Goal: Information Seeking & Learning: Learn about a topic

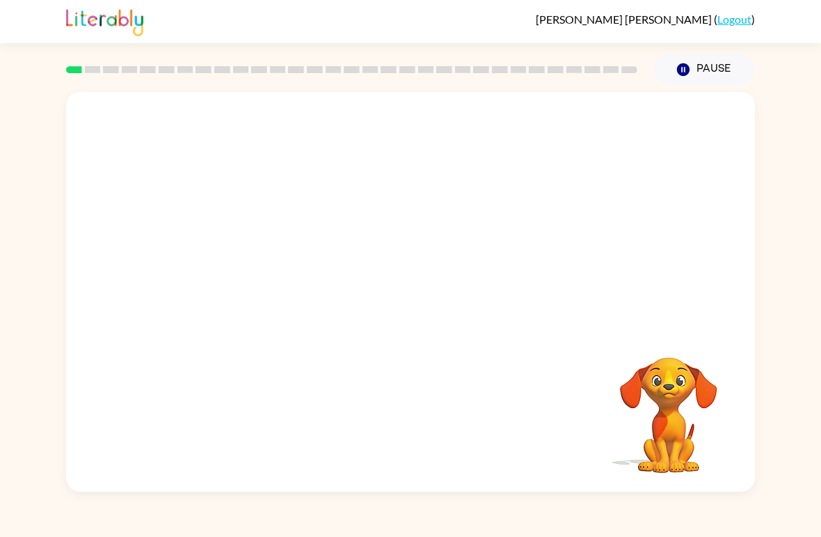
click at [383, 154] on div at bounding box center [410, 210] width 689 height 236
click at [745, 251] on video "Your browser must support playing .mp4 files to use Literably. Please try using…" at bounding box center [410, 210] width 689 height 236
click at [413, 315] on button "button" at bounding box center [410, 298] width 89 height 51
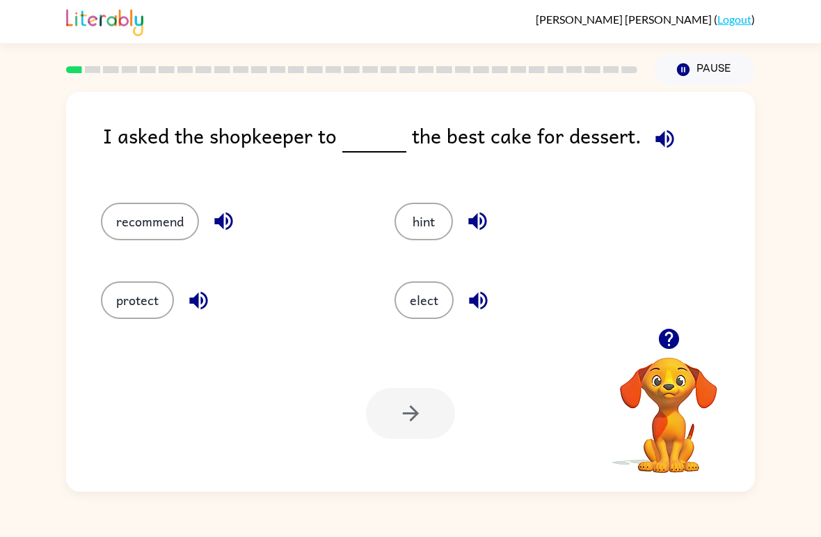
click at [677, 137] on button "button" at bounding box center [664, 138] width 35 height 35
click at [681, 141] on div "I asked the shopkeeper to the best cake for dessert." at bounding box center [429, 147] width 652 height 55
click at [668, 132] on icon "button" at bounding box center [665, 139] width 24 height 24
click at [123, 217] on button "recommend" at bounding box center [150, 222] width 98 height 38
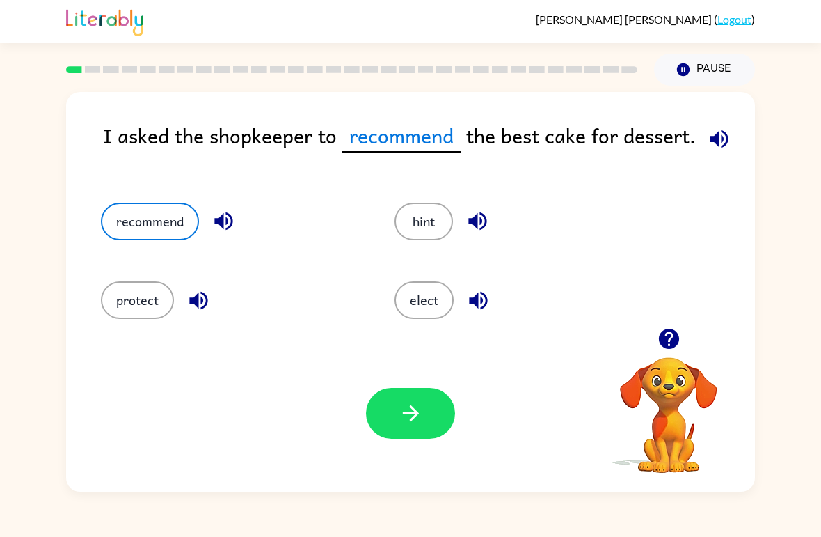
click at [406, 400] on button "button" at bounding box center [410, 413] width 89 height 51
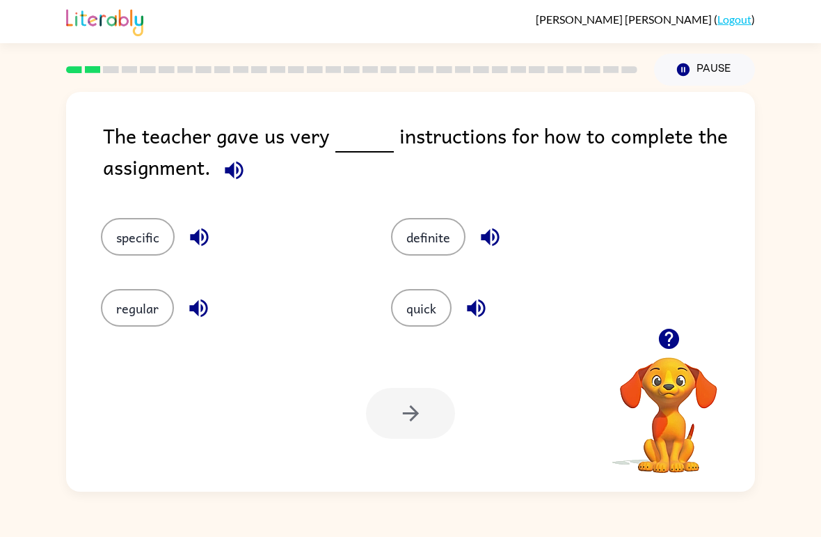
click at [240, 179] on icon "button" at bounding box center [234, 170] width 18 height 18
click at [166, 322] on button "regular" at bounding box center [137, 308] width 73 height 38
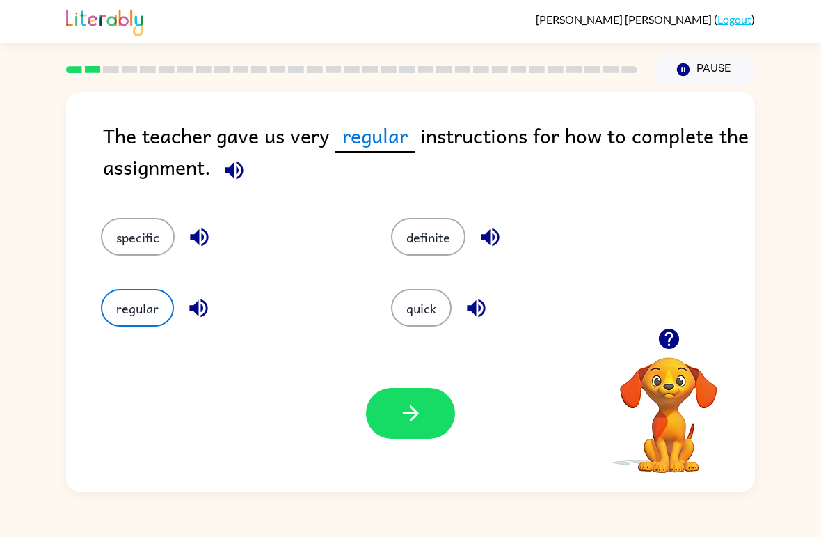
click at [433, 437] on button "button" at bounding box center [410, 413] width 89 height 51
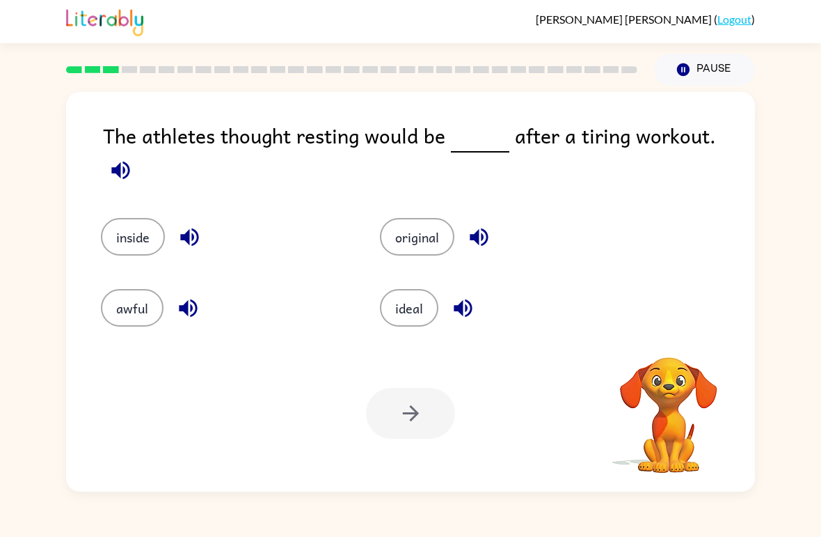
click at [129, 161] on icon "button" at bounding box center [120, 170] width 18 height 18
click at [391, 254] on div "original" at bounding box center [493, 226] width 279 height 71
click at [390, 253] on div "original" at bounding box center [493, 226] width 279 height 71
click at [405, 230] on button "original" at bounding box center [417, 237] width 74 height 38
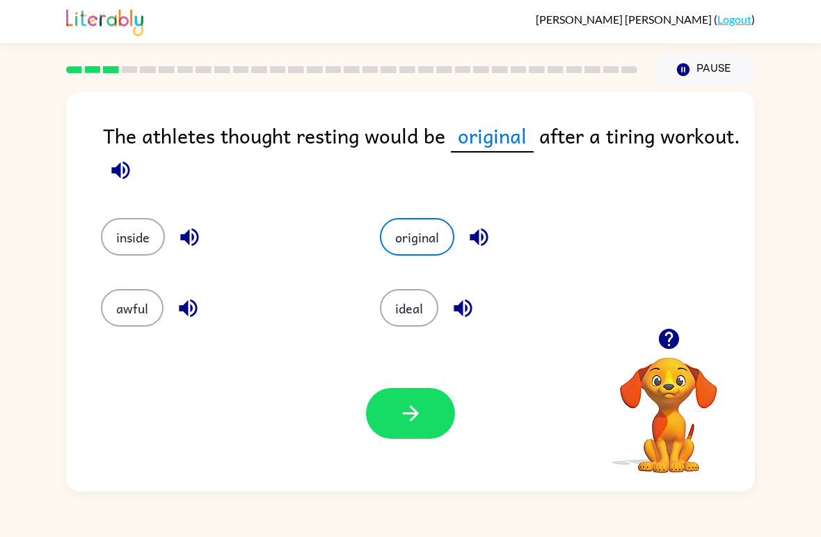
click at [420, 388] on button "button" at bounding box center [410, 413] width 89 height 51
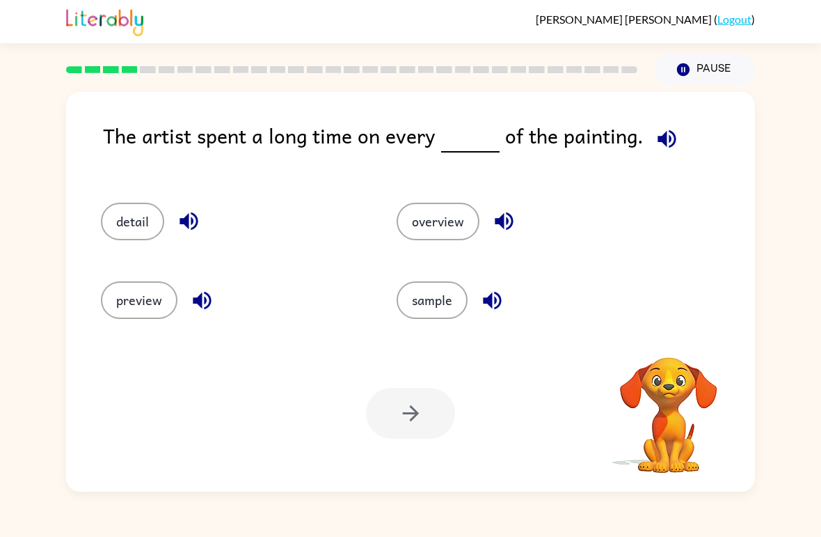
click at [676, 136] on button "button" at bounding box center [666, 138] width 35 height 35
click at [145, 303] on button "preview" at bounding box center [139, 300] width 77 height 38
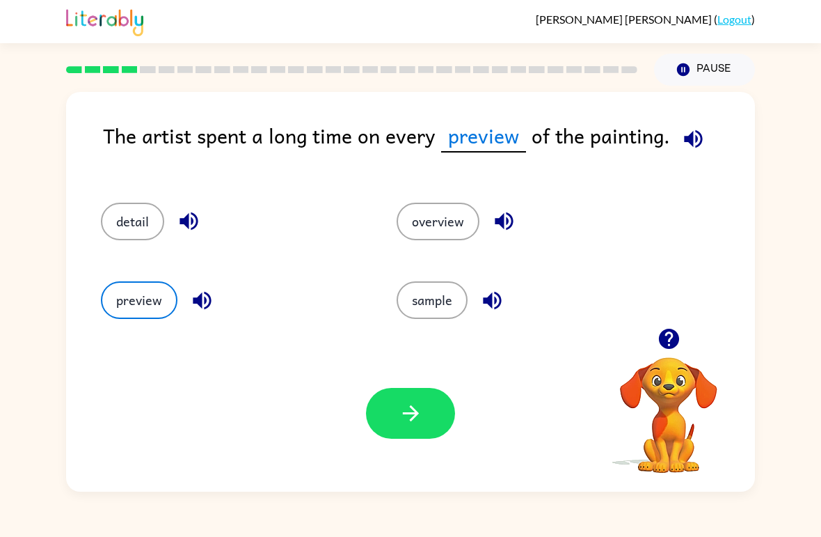
click at [701, 141] on icon "button" at bounding box center [693, 139] width 24 height 24
click at [409, 395] on button "button" at bounding box center [410, 413] width 89 height 51
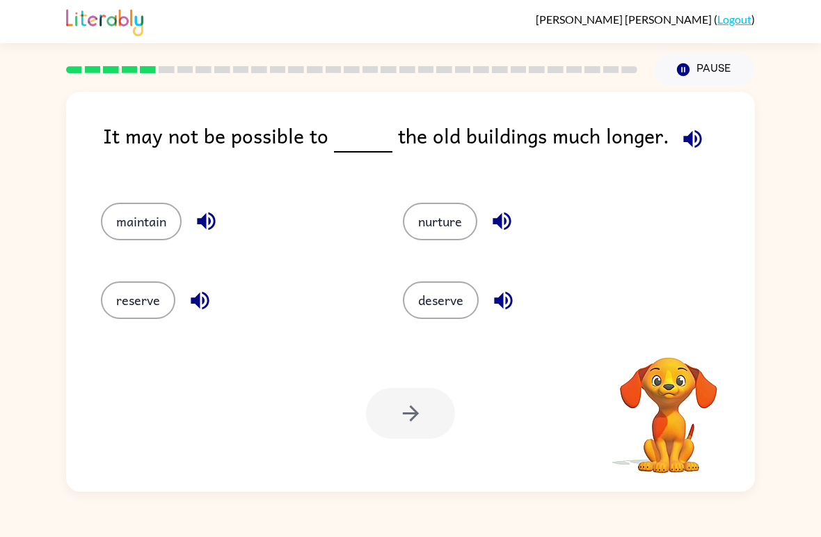
click at [690, 144] on icon "button" at bounding box center [693, 139] width 24 height 24
click at [454, 298] on button "deserve" at bounding box center [441, 300] width 76 height 38
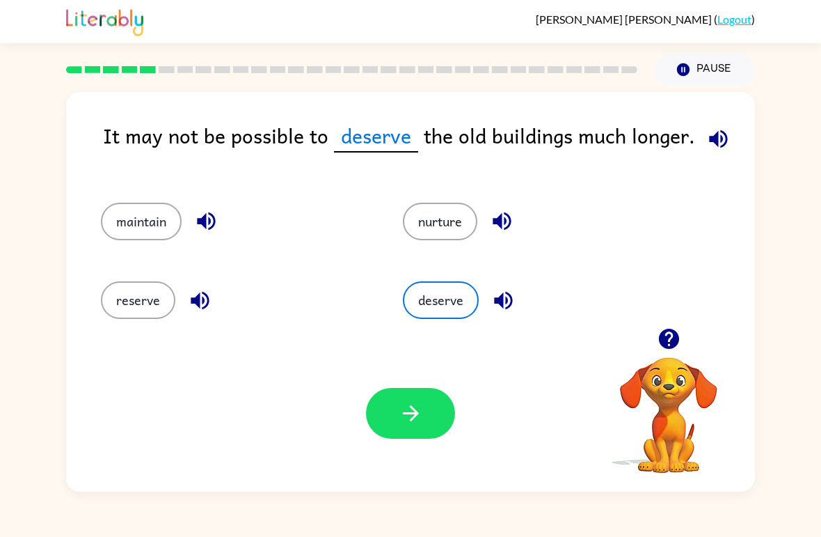
click at [420, 430] on button "button" at bounding box center [410, 413] width 89 height 51
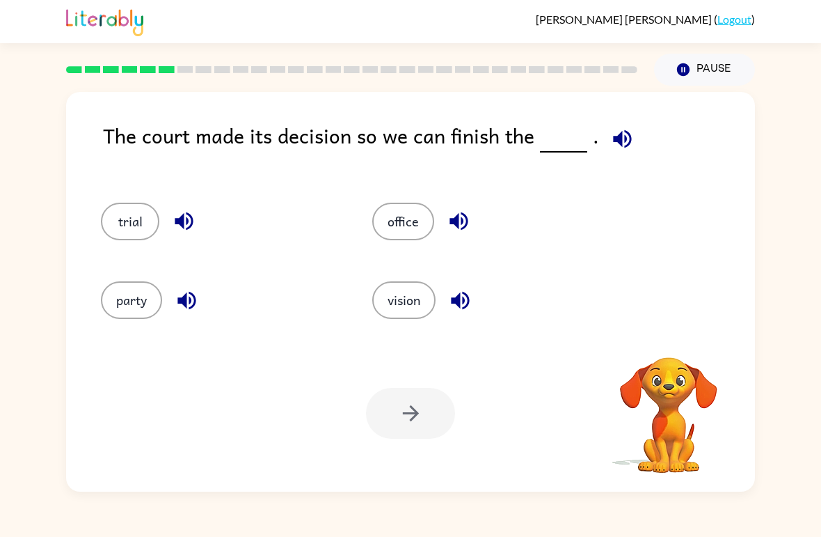
click at [619, 144] on icon "button" at bounding box center [622, 139] width 24 height 24
click at [625, 143] on icon "button" at bounding box center [622, 138] width 18 height 18
click at [624, 146] on icon "button" at bounding box center [622, 139] width 24 height 24
click at [136, 319] on button "party" at bounding box center [131, 300] width 61 height 38
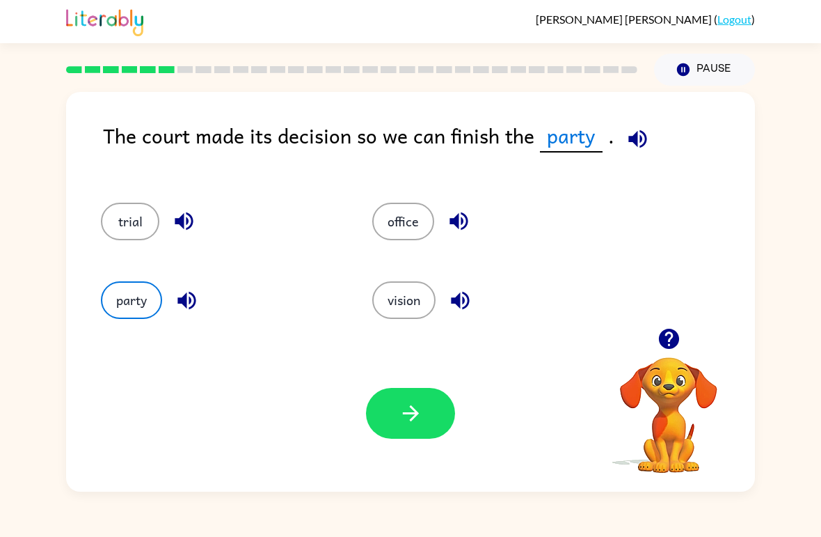
click at [140, 324] on div "party" at bounding box center [209, 294] width 271 height 79
click at [388, 434] on button "button" at bounding box center [410, 413] width 89 height 51
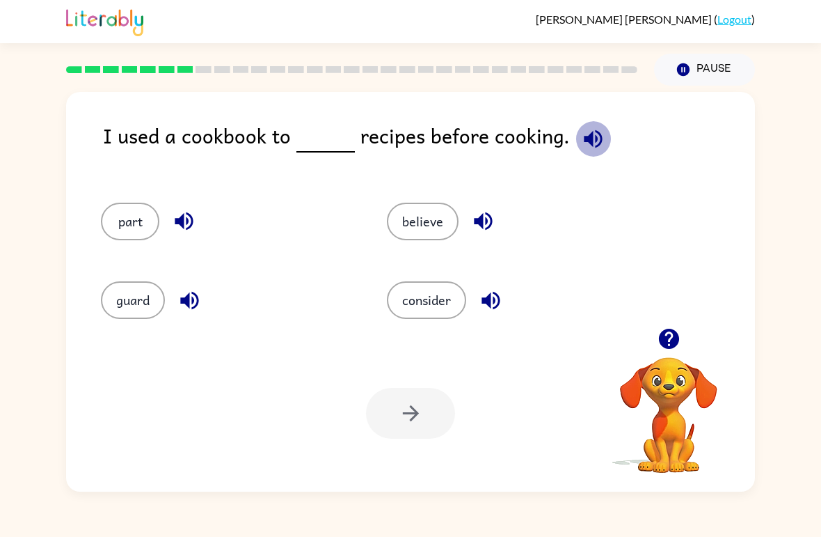
click at [594, 140] on icon "button" at bounding box center [593, 138] width 18 height 18
click at [152, 220] on button "part" at bounding box center [130, 222] width 58 height 38
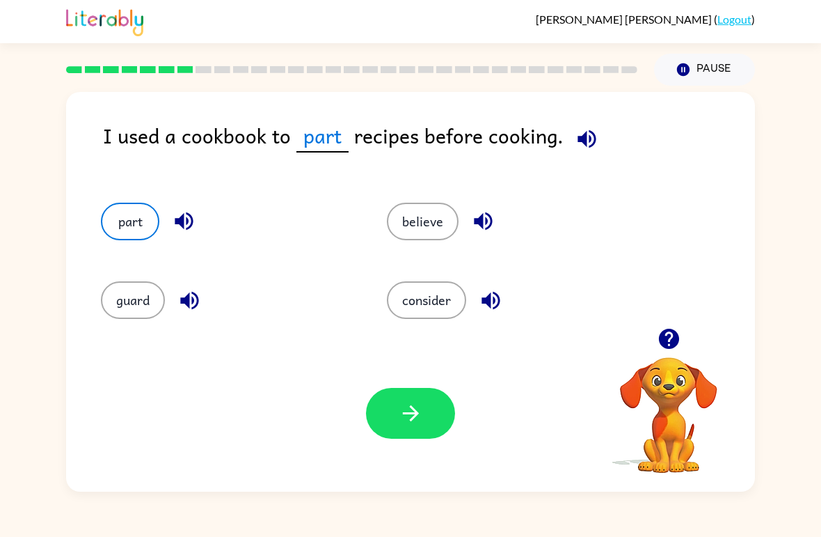
click at [441, 318] on button "consider" at bounding box center [426, 300] width 79 height 38
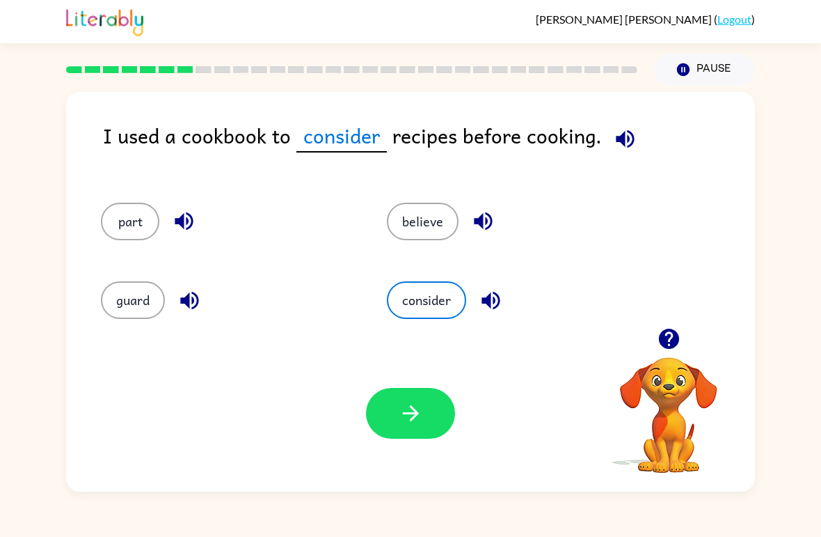
click at [412, 418] on icon "button" at bounding box center [411, 413] width 24 height 24
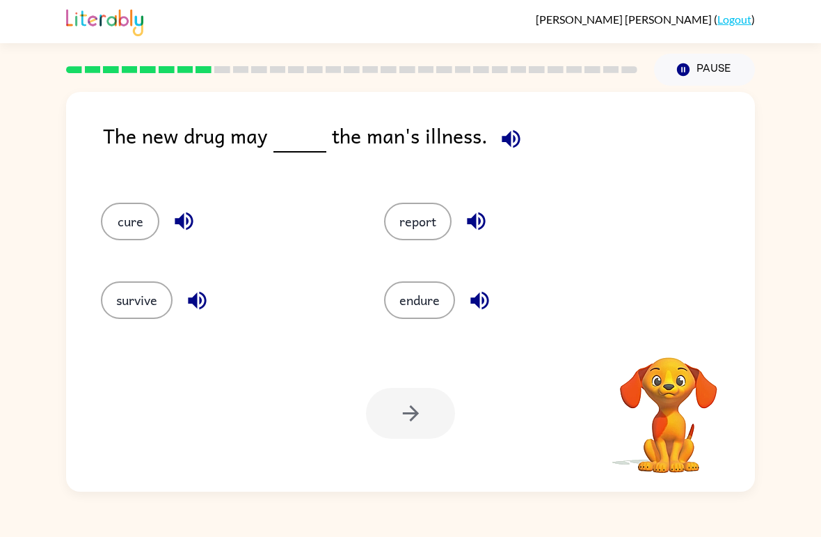
click at [508, 141] on icon "button" at bounding box center [511, 139] width 24 height 24
click at [430, 221] on button "report" at bounding box center [418, 222] width 68 height 38
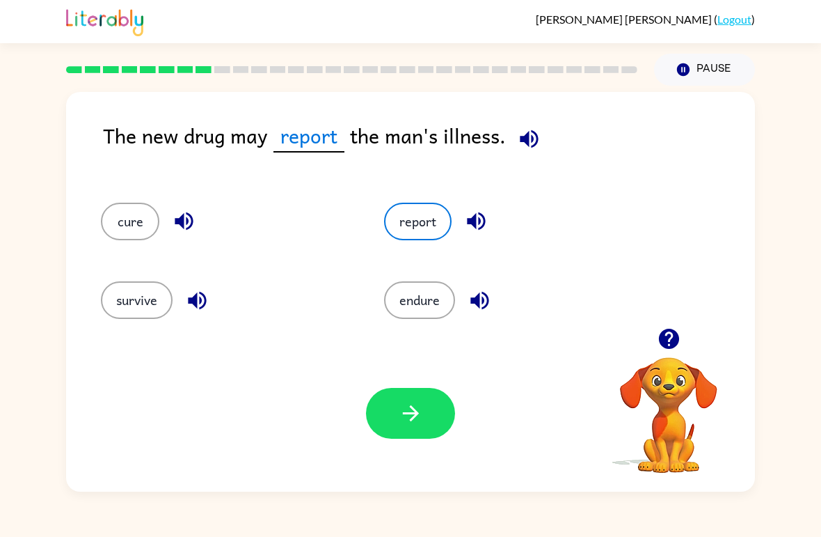
click at [443, 422] on button "button" at bounding box center [410, 413] width 89 height 51
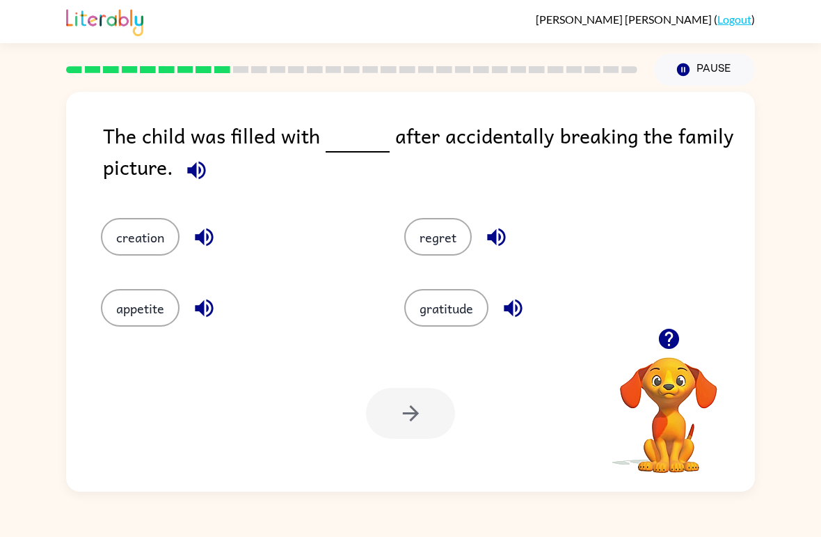
click at [200, 173] on icon "button" at bounding box center [196, 170] width 18 height 18
click at [130, 239] on button "creation" at bounding box center [140, 237] width 79 height 38
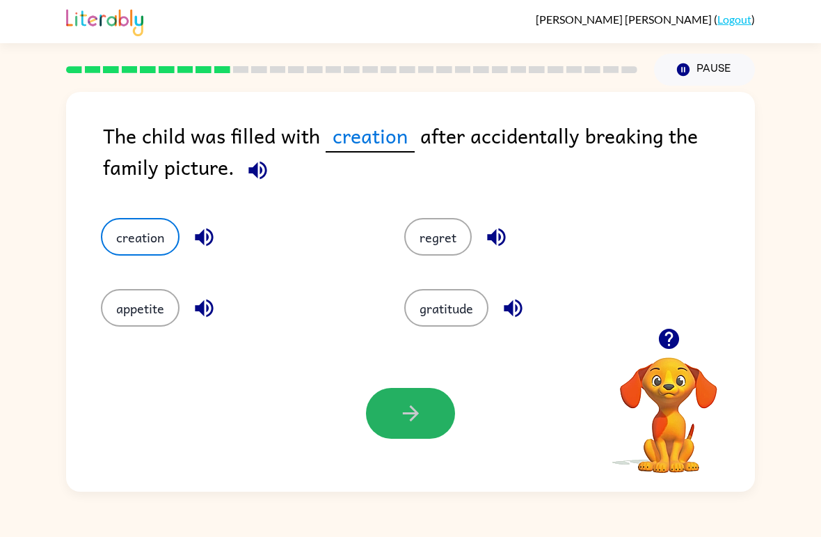
click at [421, 415] on icon "button" at bounding box center [411, 413] width 24 height 24
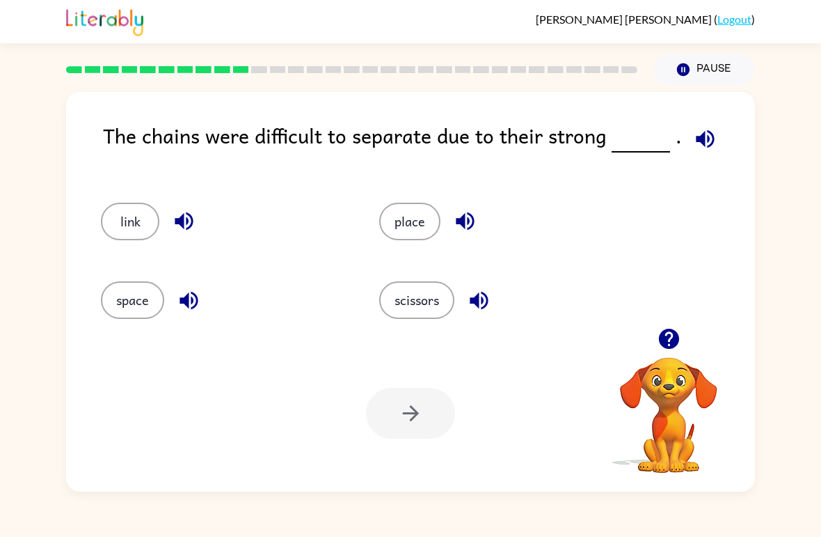
click at [708, 134] on icon "button" at bounding box center [705, 139] width 24 height 24
click at [414, 224] on button "place" at bounding box center [409, 222] width 61 height 38
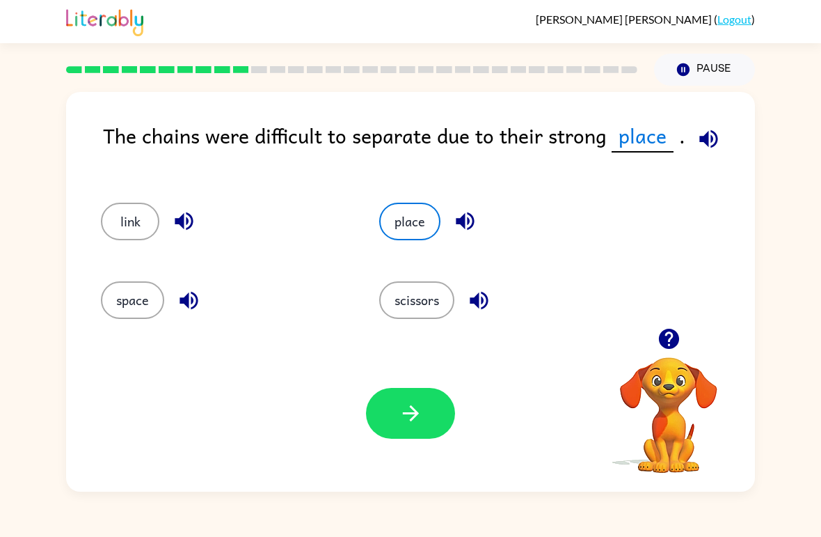
click at [405, 421] on icon "button" at bounding box center [411, 413] width 24 height 24
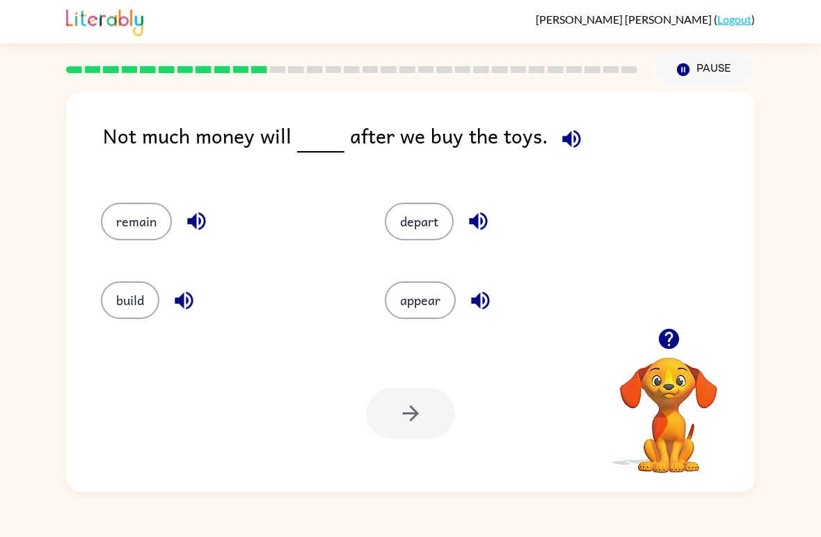
click at [562, 157] on button "button" at bounding box center [571, 138] width 35 height 35
click at [559, 150] on icon "button" at bounding box center [571, 139] width 24 height 24
click at [560, 149] on icon "button" at bounding box center [571, 139] width 24 height 24
click at [564, 140] on icon "button" at bounding box center [571, 138] width 18 height 18
click at [484, 222] on icon "button" at bounding box center [478, 221] width 24 height 24
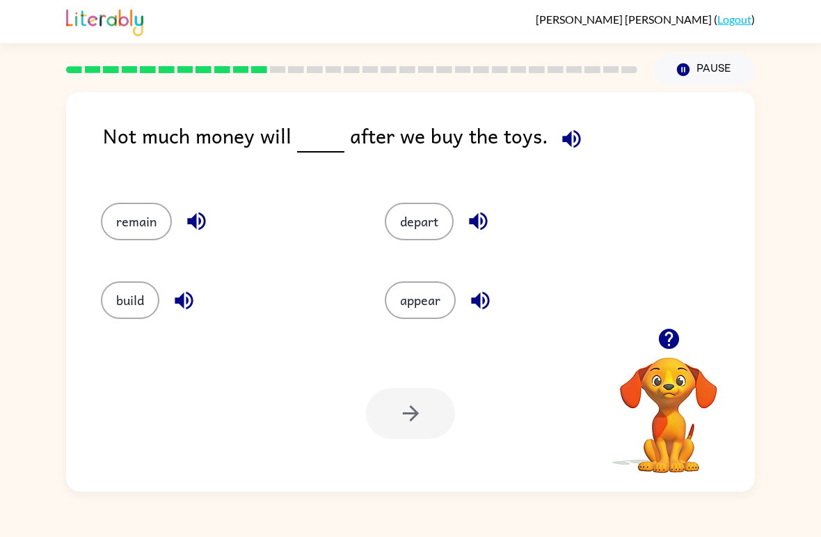
click at [578, 134] on button "button" at bounding box center [571, 138] width 35 height 35
click at [572, 138] on icon "button" at bounding box center [571, 139] width 24 height 24
click at [488, 300] on icon "button" at bounding box center [480, 300] width 24 height 24
click at [566, 138] on icon "button" at bounding box center [571, 139] width 24 height 24
click at [562, 141] on icon "button" at bounding box center [571, 138] width 18 height 18
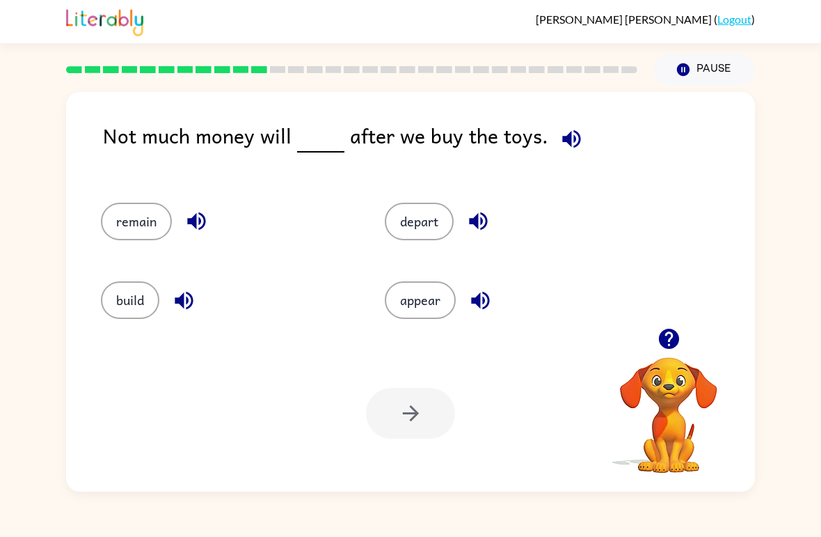
click at [196, 235] on button "button" at bounding box center [196, 220] width 35 height 35
click at [570, 126] on button "button" at bounding box center [571, 138] width 35 height 35
click at [565, 142] on icon "button" at bounding box center [571, 138] width 18 height 18
click at [183, 299] on icon "button" at bounding box center [184, 300] width 18 height 18
click at [573, 139] on icon "button" at bounding box center [571, 138] width 18 height 18
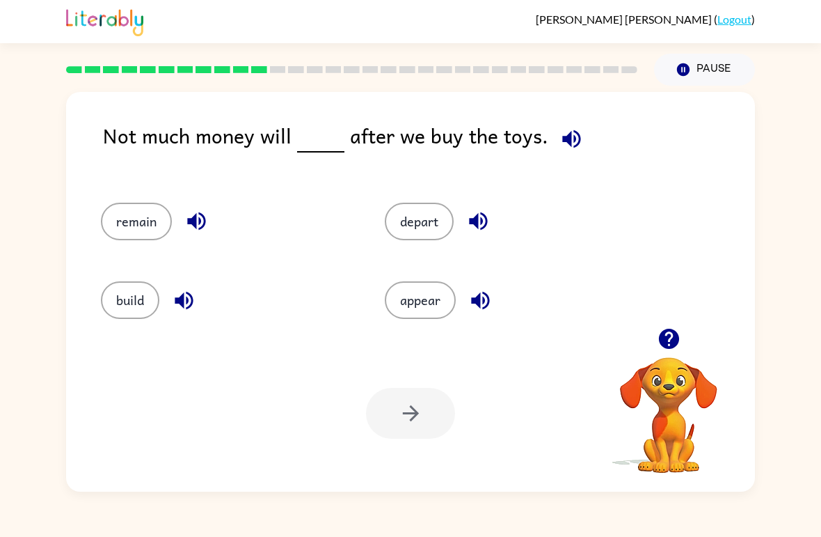
click at [446, 214] on button "depart" at bounding box center [419, 222] width 69 height 38
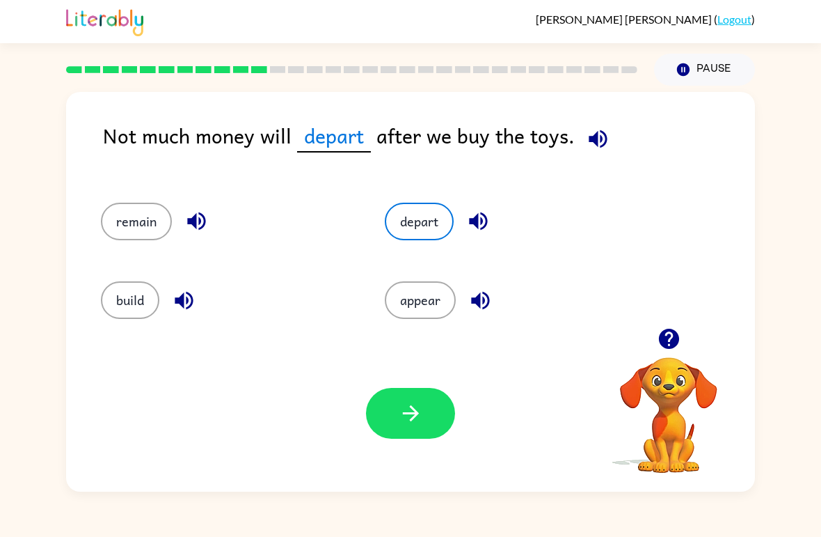
click at [362, 449] on div "Your browser must support playing .mp4 files to use Literably. Please try using…" at bounding box center [410, 413] width 689 height 157
click at [370, 427] on button "button" at bounding box center [410, 413] width 89 height 51
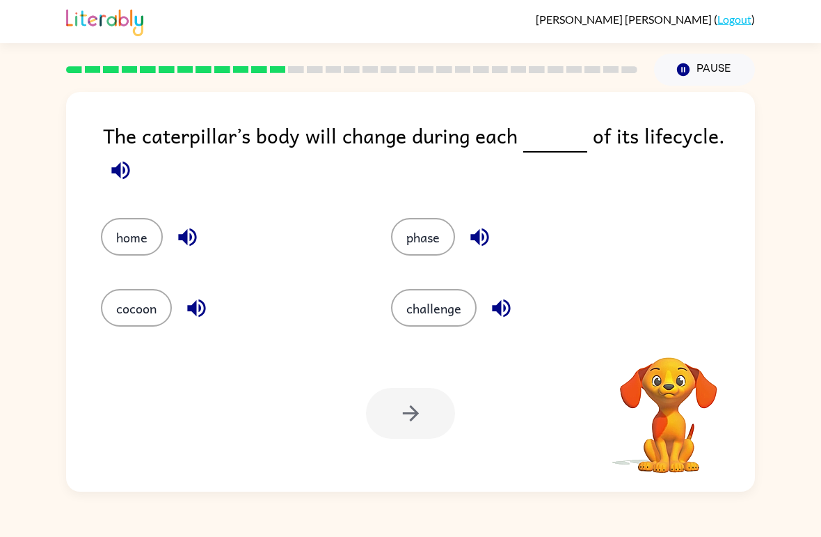
click at [137, 168] on button "button" at bounding box center [120, 169] width 35 height 35
click at [126, 173] on icon "button" at bounding box center [121, 170] width 24 height 24
click at [122, 171] on icon "button" at bounding box center [121, 170] width 24 height 24
click at [492, 241] on icon "button" at bounding box center [480, 237] width 24 height 24
click at [113, 170] on icon "button" at bounding box center [120, 170] width 18 height 18
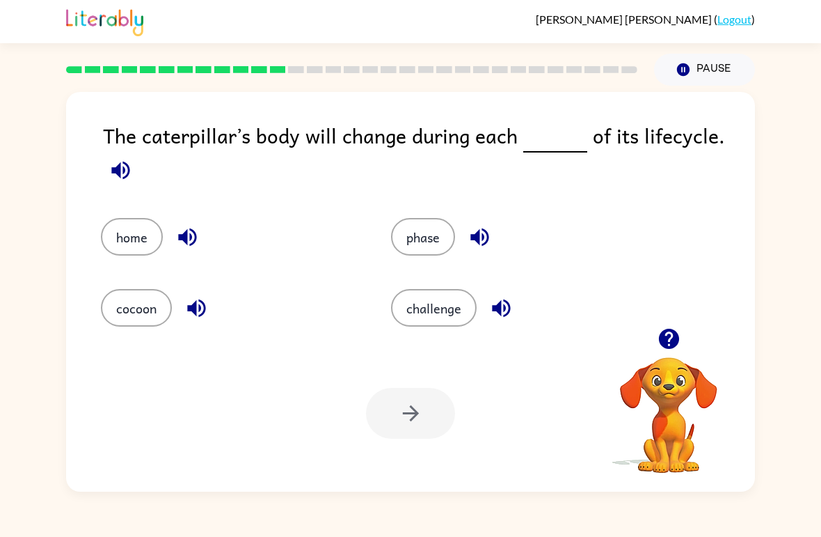
click at [123, 181] on icon "button" at bounding box center [121, 170] width 24 height 24
click at [133, 157] on span at bounding box center [120, 166] width 35 height 31
click at [112, 180] on icon "button" at bounding box center [121, 170] width 24 height 24
click at [132, 180] on icon "button" at bounding box center [121, 170] width 24 height 24
click at [121, 173] on icon "button" at bounding box center [121, 170] width 24 height 24
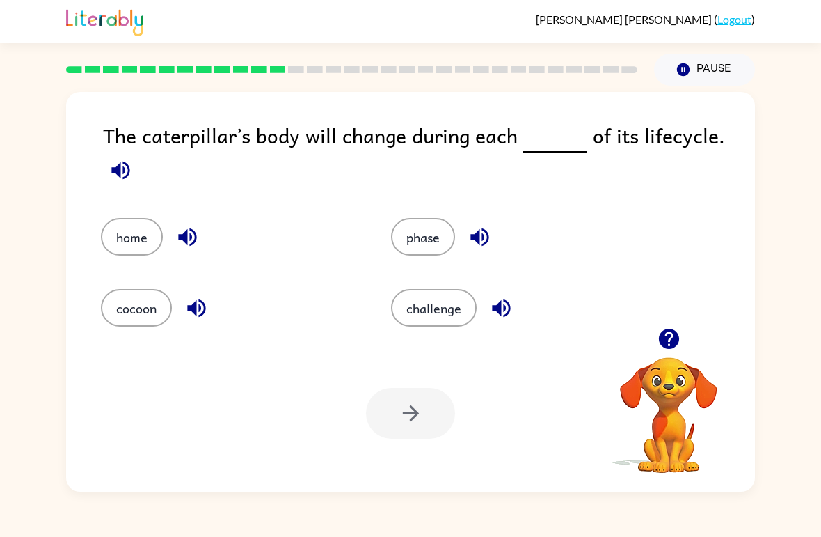
click at [118, 176] on icon "button" at bounding box center [120, 170] width 18 height 18
click at [495, 240] on button "button" at bounding box center [479, 236] width 35 height 35
click at [112, 173] on icon "button" at bounding box center [120, 170] width 18 height 18
click at [485, 239] on icon "button" at bounding box center [479, 237] width 18 height 18
click at [435, 309] on button "challenge" at bounding box center [434, 308] width 86 height 38
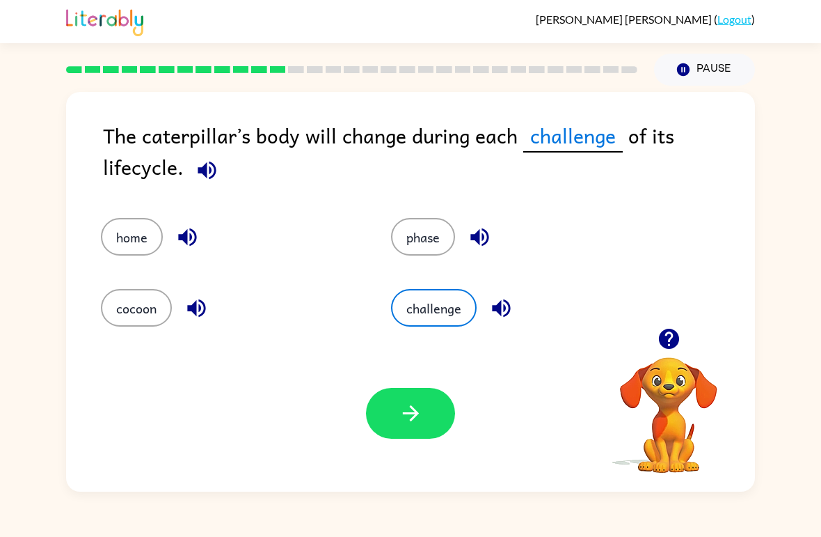
click at [427, 383] on div "Your browser must support playing .mp4 files to use Literably. Please try using…" at bounding box center [410, 413] width 689 height 157
click at [415, 412] on icon "button" at bounding box center [410, 413] width 16 height 16
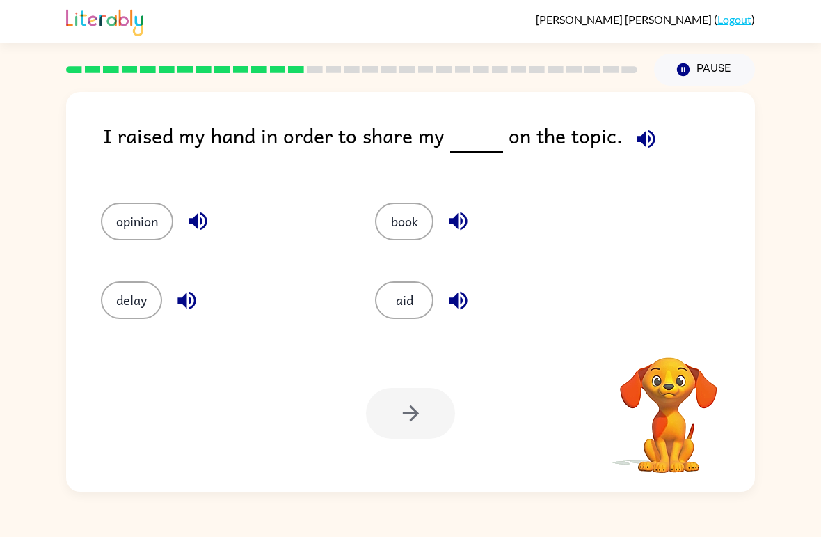
click at [641, 143] on icon "button" at bounding box center [646, 139] width 24 height 24
click at [154, 225] on button "opinion" at bounding box center [137, 222] width 72 height 38
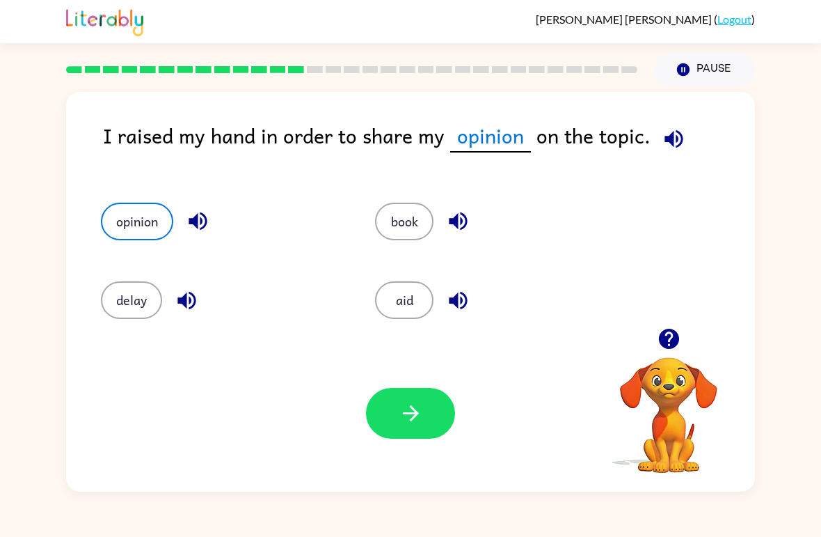
click at [411, 416] on icon "button" at bounding box center [411, 413] width 24 height 24
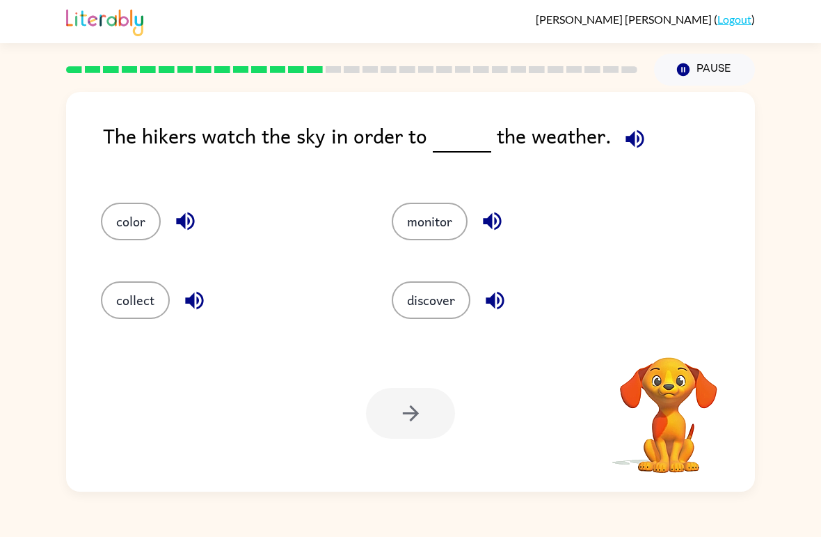
click at [622, 153] on button "button" at bounding box center [634, 138] width 35 height 35
click at [632, 134] on icon "button" at bounding box center [635, 139] width 24 height 24
click at [117, 205] on button "color" at bounding box center [131, 222] width 60 height 38
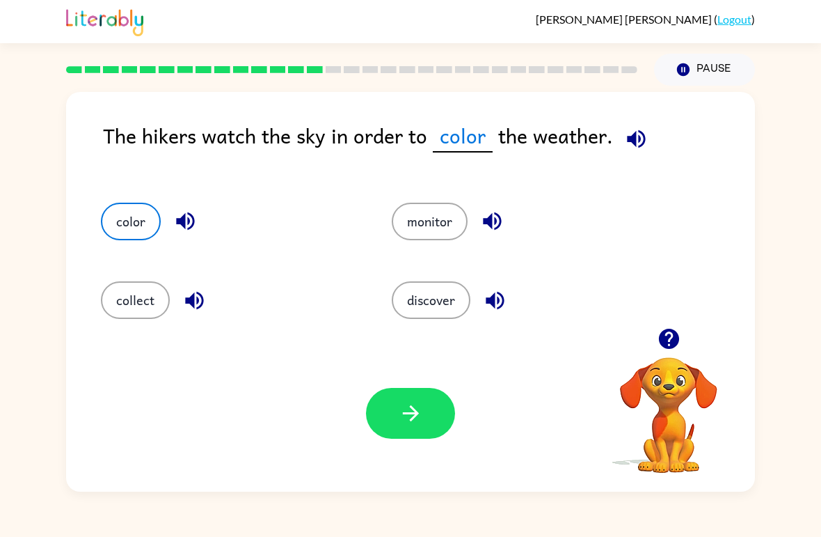
click at [116, 296] on button "collect" at bounding box center [135, 300] width 69 height 38
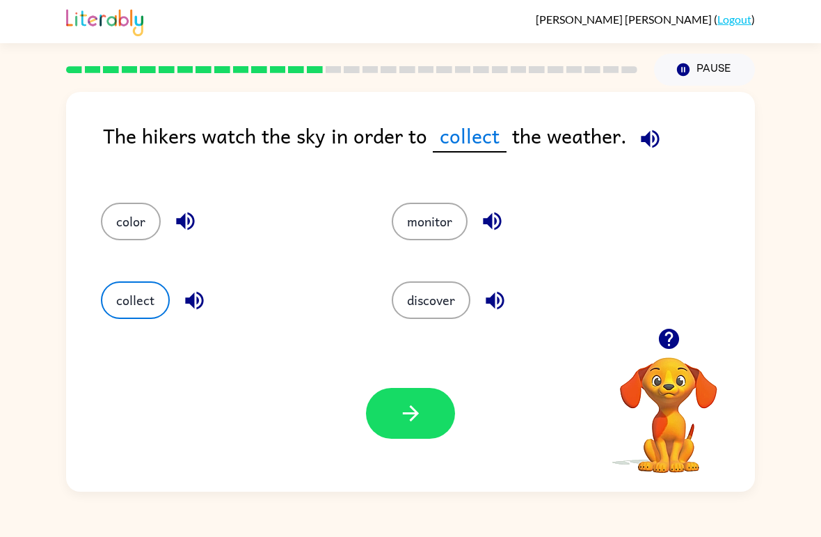
click at [446, 301] on button "discover" at bounding box center [431, 300] width 79 height 38
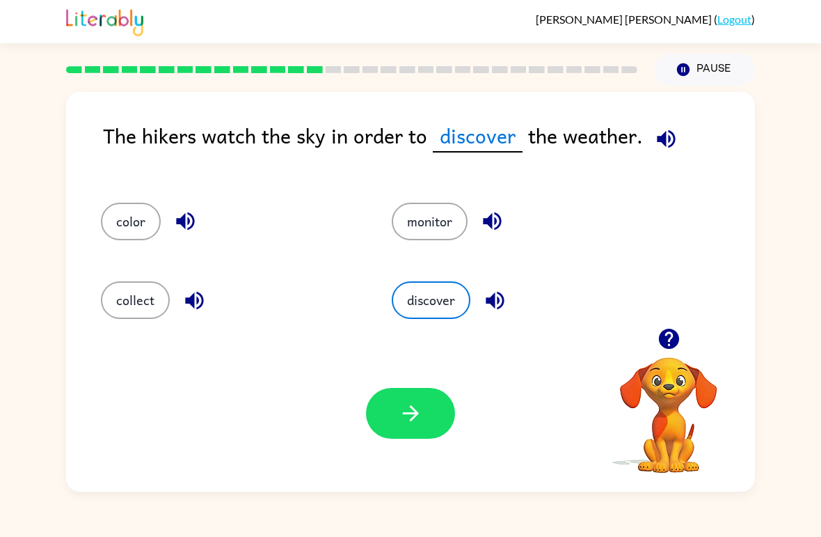
click at [415, 420] on icon "button" at bounding box center [411, 413] width 24 height 24
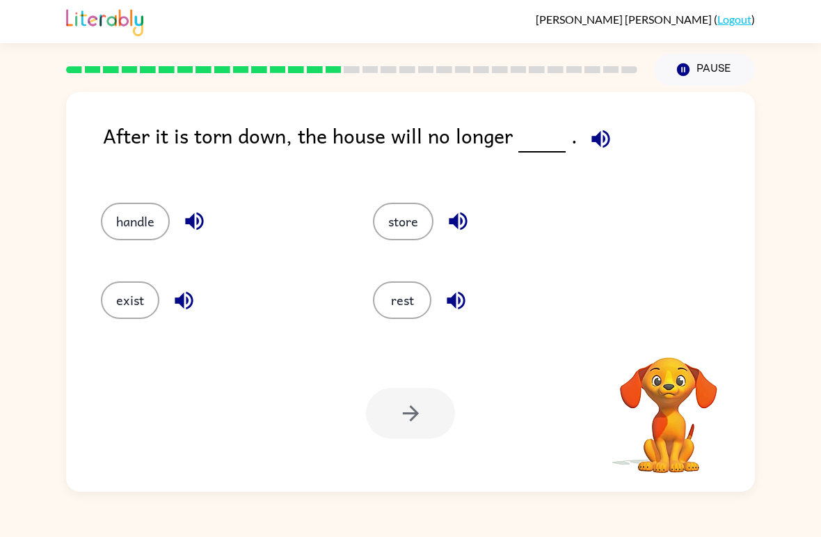
click at [601, 127] on icon "button" at bounding box center [601, 139] width 24 height 24
click at [599, 143] on icon "button" at bounding box center [601, 139] width 24 height 24
click at [612, 128] on span at bounding box center [598, 135] width 41 height 31
click at [596, 143] on icon "button" at bounding box center [601, 139] width 24 height 24
click at [589, 146] on icon "button" at bounding box center [601, 139] width 24 height 24
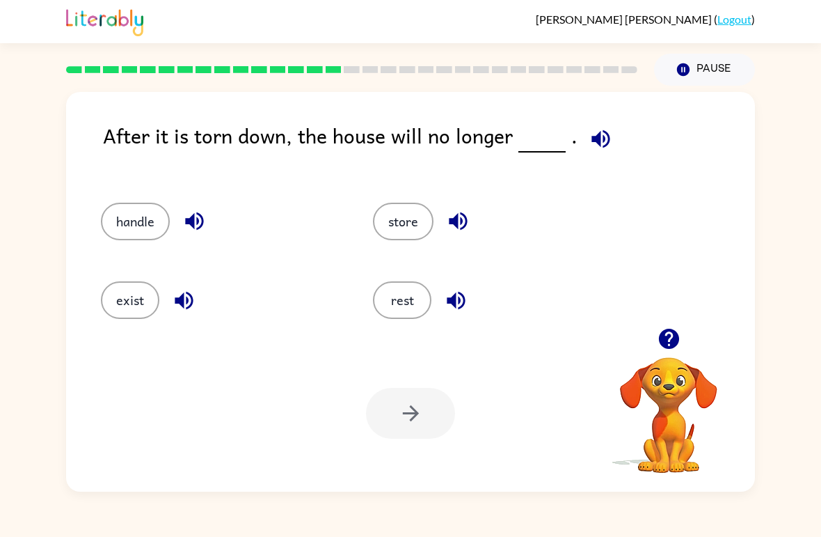
click at [112, 300] on button "exist" at bounding box center [130, 300] width 58 height 38
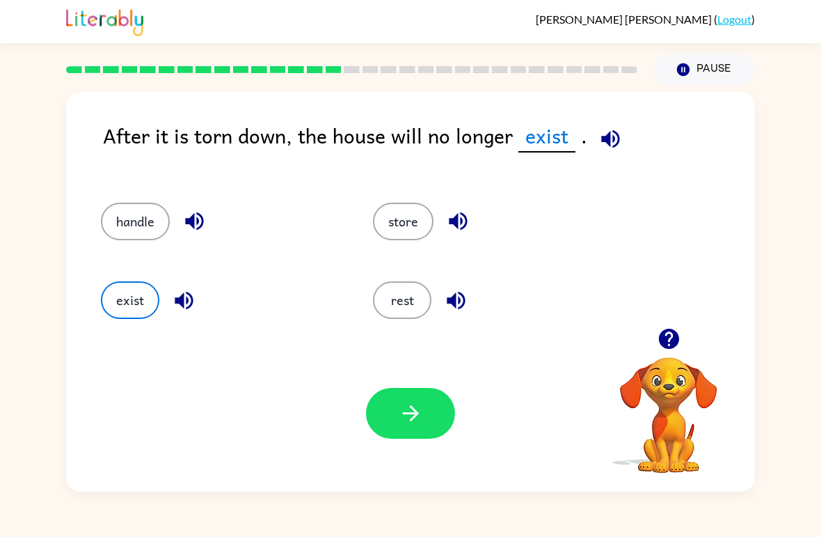
click at [392, 436] on button "button" at bounding box center [410, 413] width 89 height 51
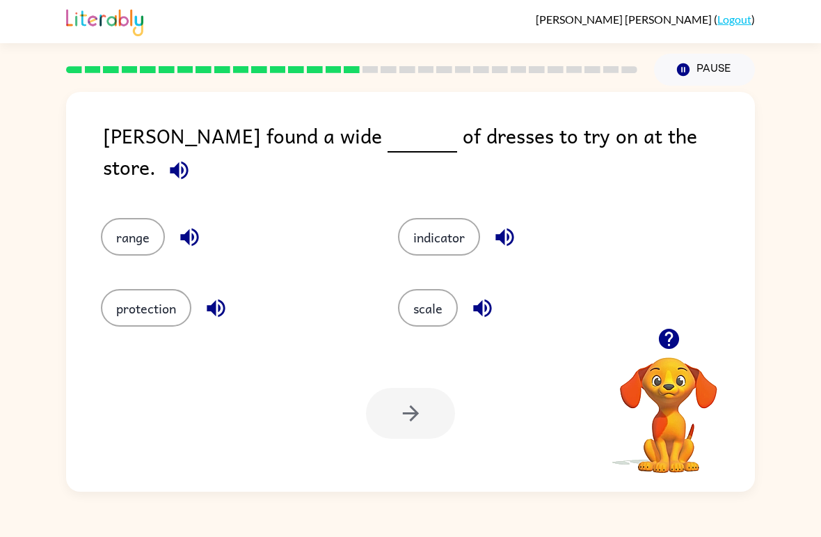
click at [191, 158] on icon "button" at bounding box center [179, 170] width 24 height 24
click at [129, 297] on button "protection" at bounding box center [146, 308] width 90 height 38
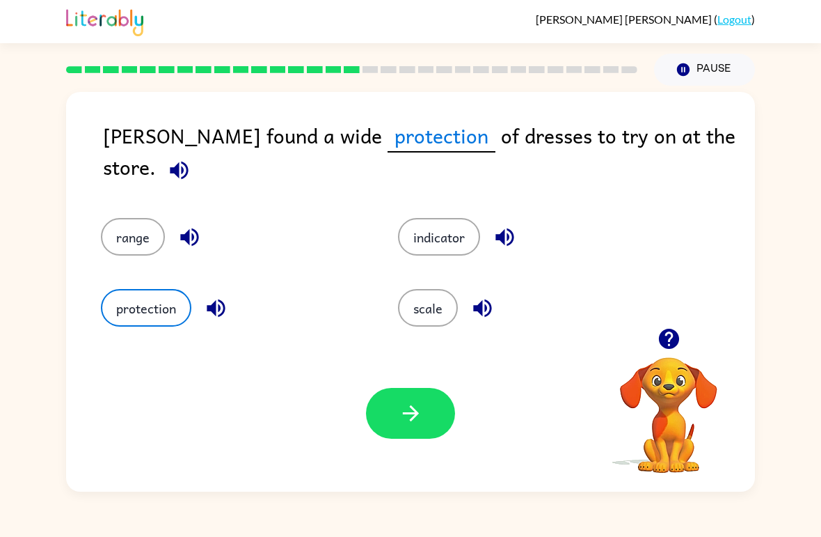
click at [394, 399] on button "button" at bounding box center [410, 413] width 89 height 51
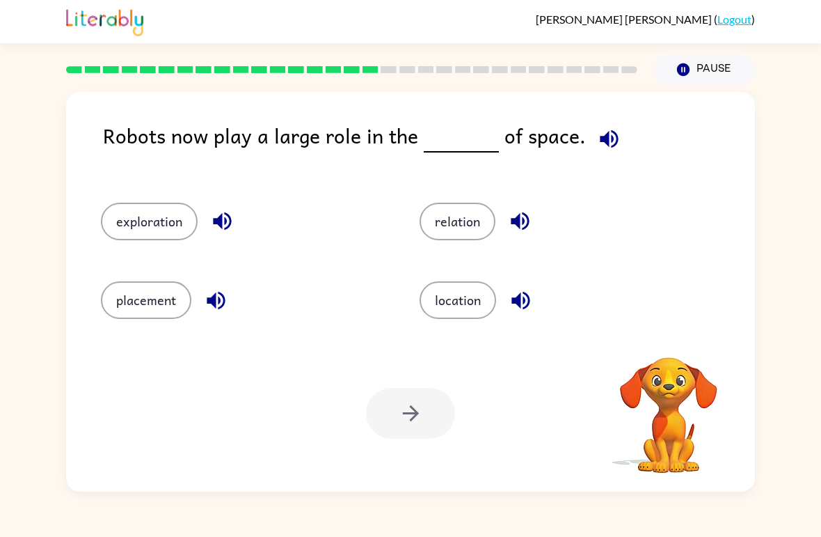
click at [615, 130] on button "button" at bounding box center [609, 138] width 35 height 35
click at [612, 145] on button "button" at bounding box center [609, 138] width 35 height 35
click at [477, 220] on button "relation" at bounding box center [458, 222] width 76 height 38
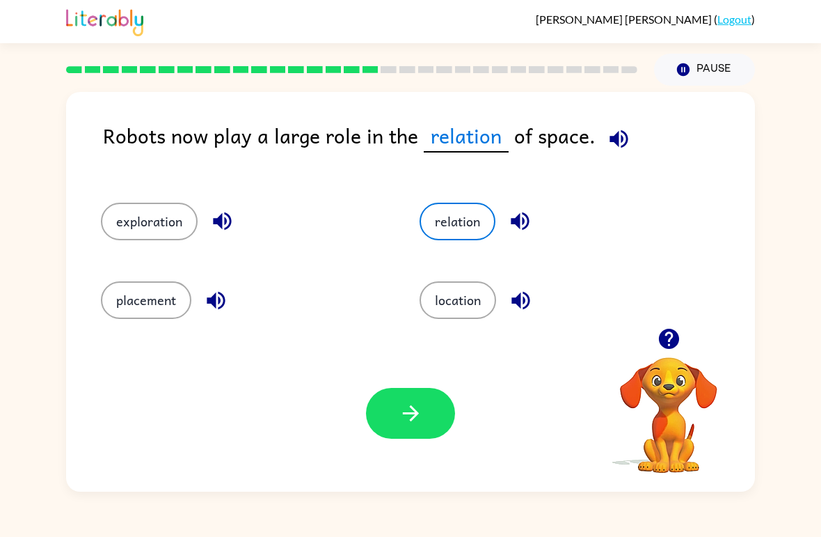
click at [424, 437] on button "button" at bounding box center [410, 413] width 89 height 51
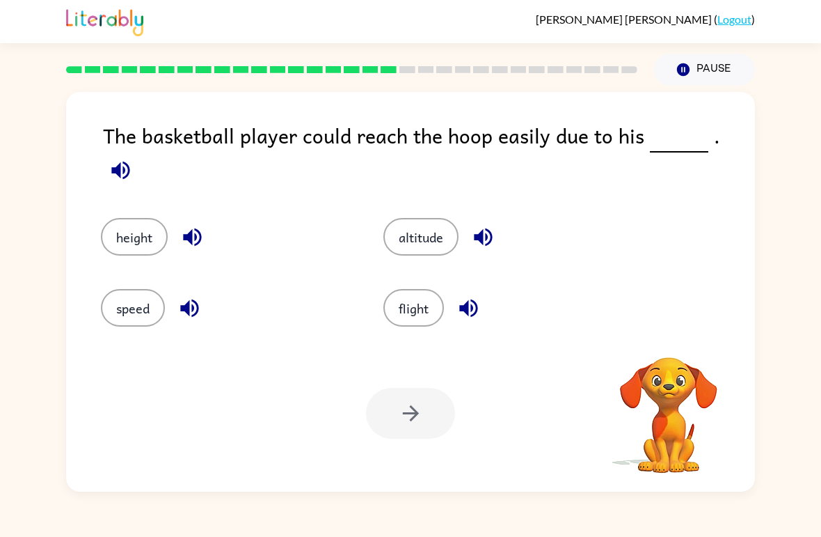
click at [133, 158] on icon "button" at bounding box center [121, 170] width 24 height 24
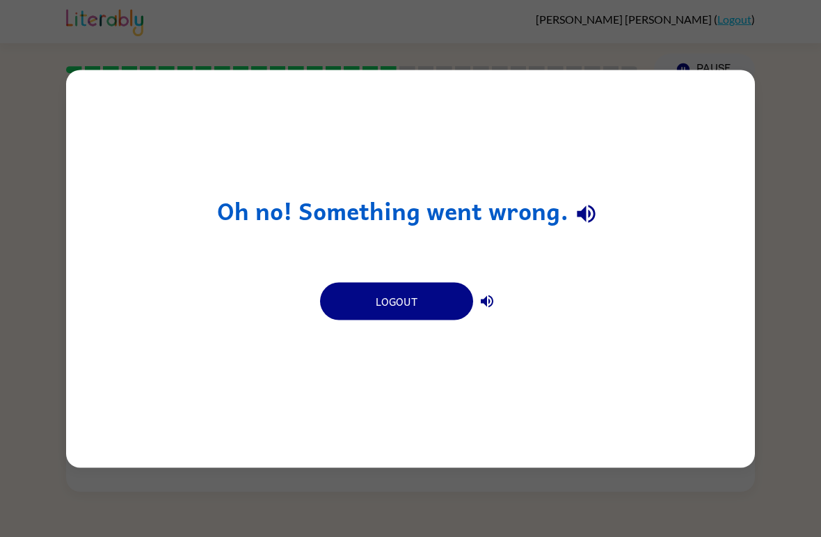
click at [438, 458] on div "Oh no! Something went wrong. Logout" at bounding box center [410, 268] width 689 height 397
click at [598, 206] on button "button" at bounding box center [586, 213] width 35 height 35
click at [495, 299] on button "button" at bounding box center [487, 301] width 28 height 28
click at [360, 289] on button "Logout" at bounding box center [396, 301] width 153 height 38
